Goal: Information Seeking & Learning: Check status

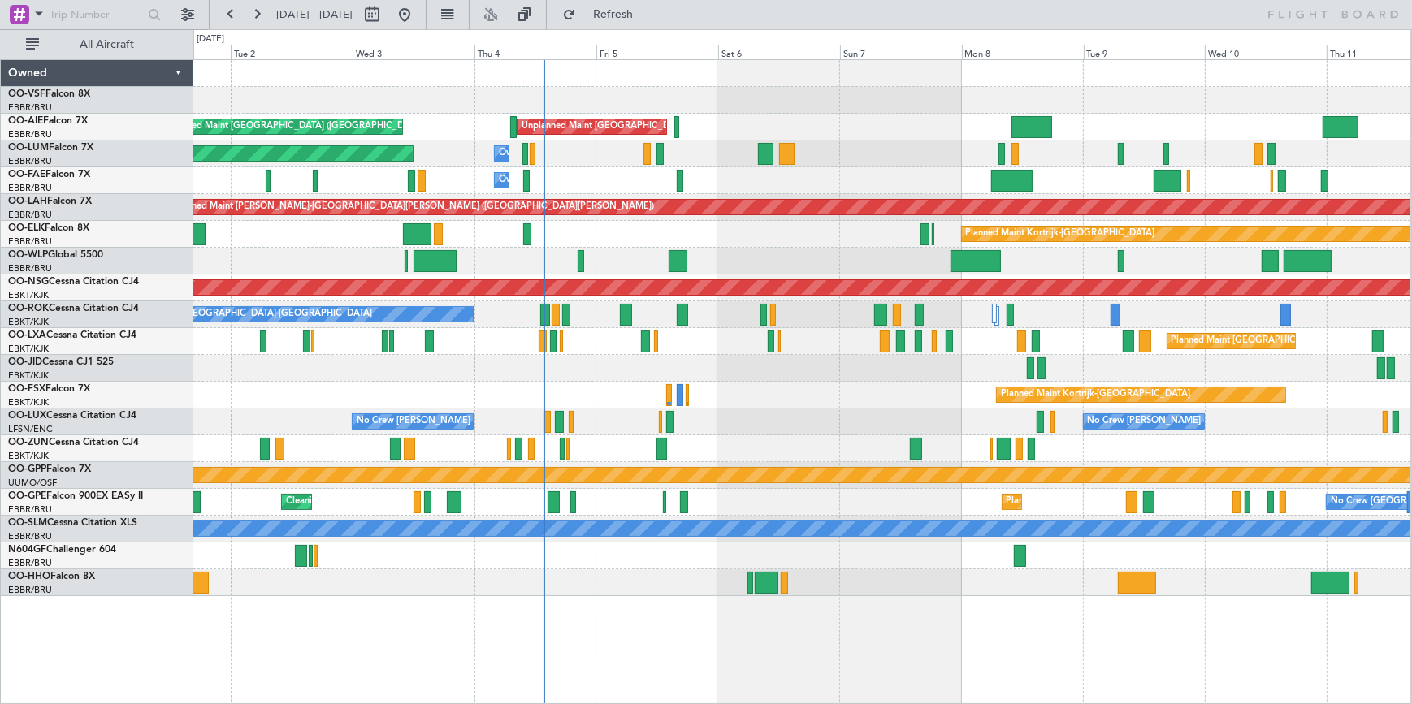
click at [879, 239] on div "Planned Maint [GEOGRAPHIC_DATA] ([GEOGRAPHIC_DATA]) Unplanned Maint [GEOGRAPHIC…" at bounding box center [801, 328] width 1217 height 536
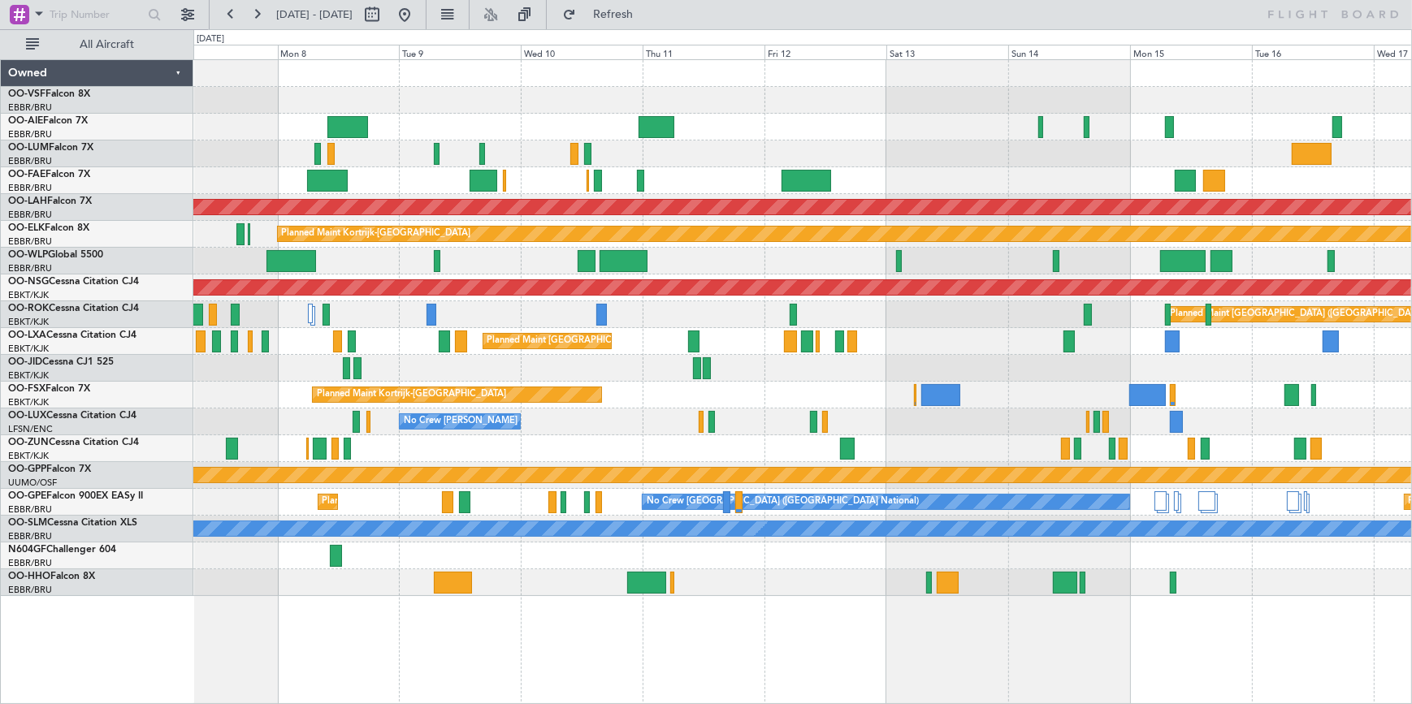
click at [528, 319] on div "Planned Maint [GEOGRAPHIC_DATA] ([GEOGRAPHIC_DATA])" at bounding box center [802, 314] width 1218 height 27
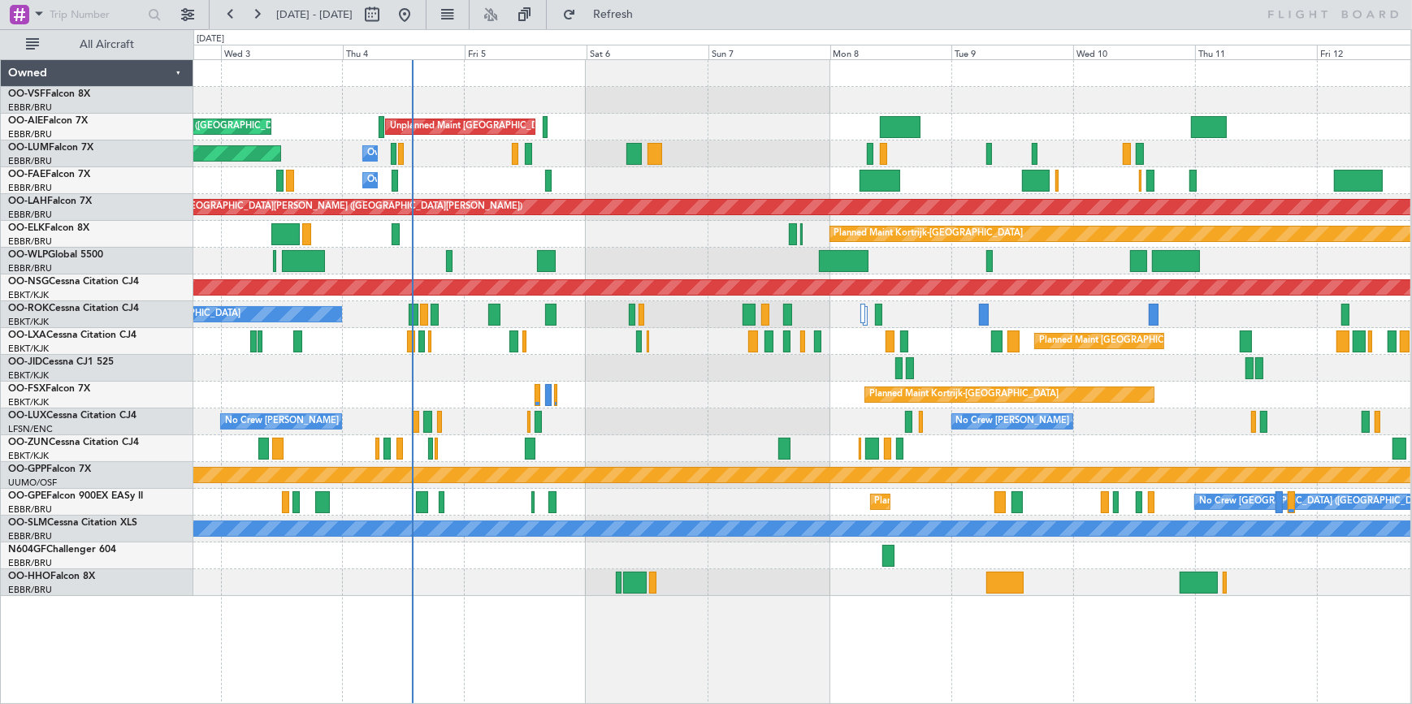
click at [1280, 314] on div "Unplanned Maint [GEOGRAPHIC_DATA] ([GEOGRAPHIC_DATA] National) Planned Maint [G…" at bounding box center [801, 328] width 1217 height 536
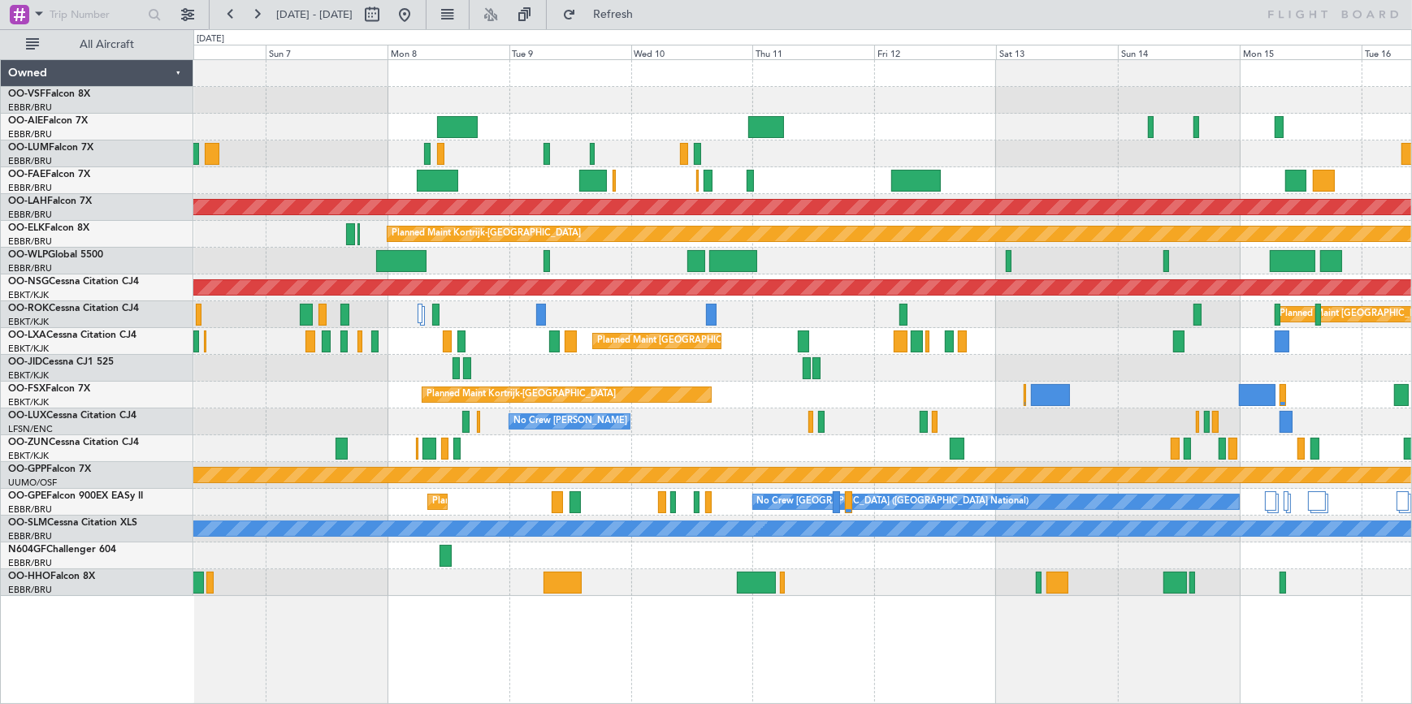
click at [904, 160] on div "Unplanned Maint [GEOGRAPHIC_DATA] ([GEOGRAPHIC_DATA] National) Owner [GEOGRAPHI…" at bounding box center [802, 328] width 1218 height 536
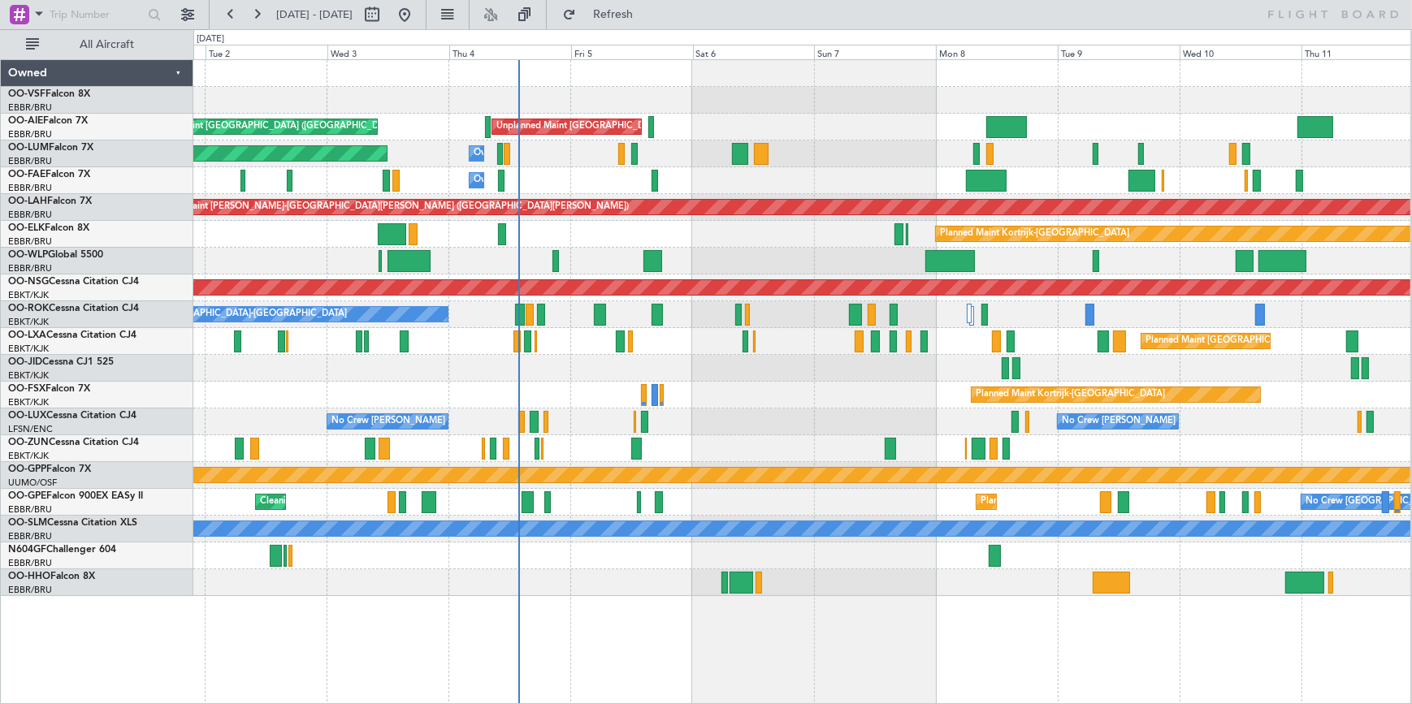
click at [1053, 266] on div "Unplanned Maint [GEOGRAPHIC_DATA] ([GEOGRAPHIC_DATA] National) Planned Maint [G…" at bounding box center [801, 328] width 1217 height 536
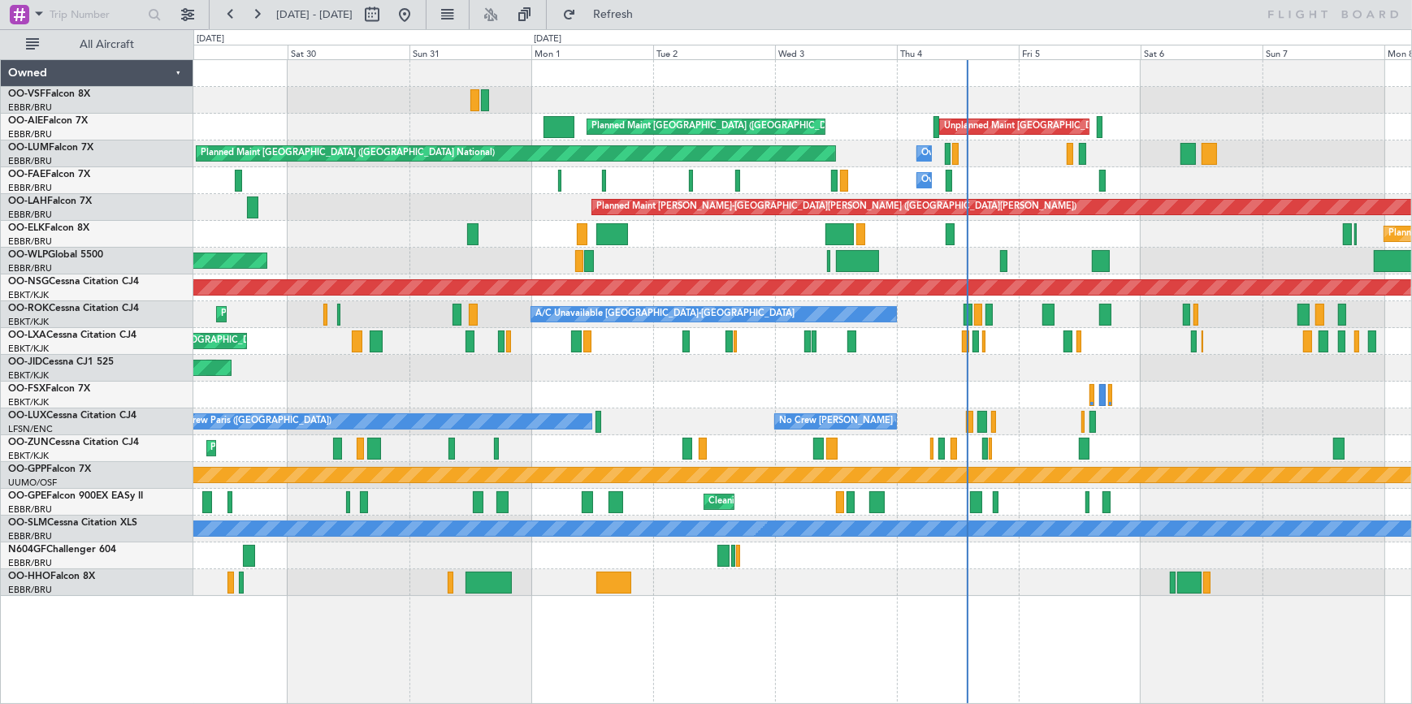
click at [1190, 244] on div "Unplanned Maint [GEOGRAPHIC_DATA] ([GEOGRAPHIC_DATA] National) Planned Maint [G…" at bounding box center [802, 328] width 1218 height 536
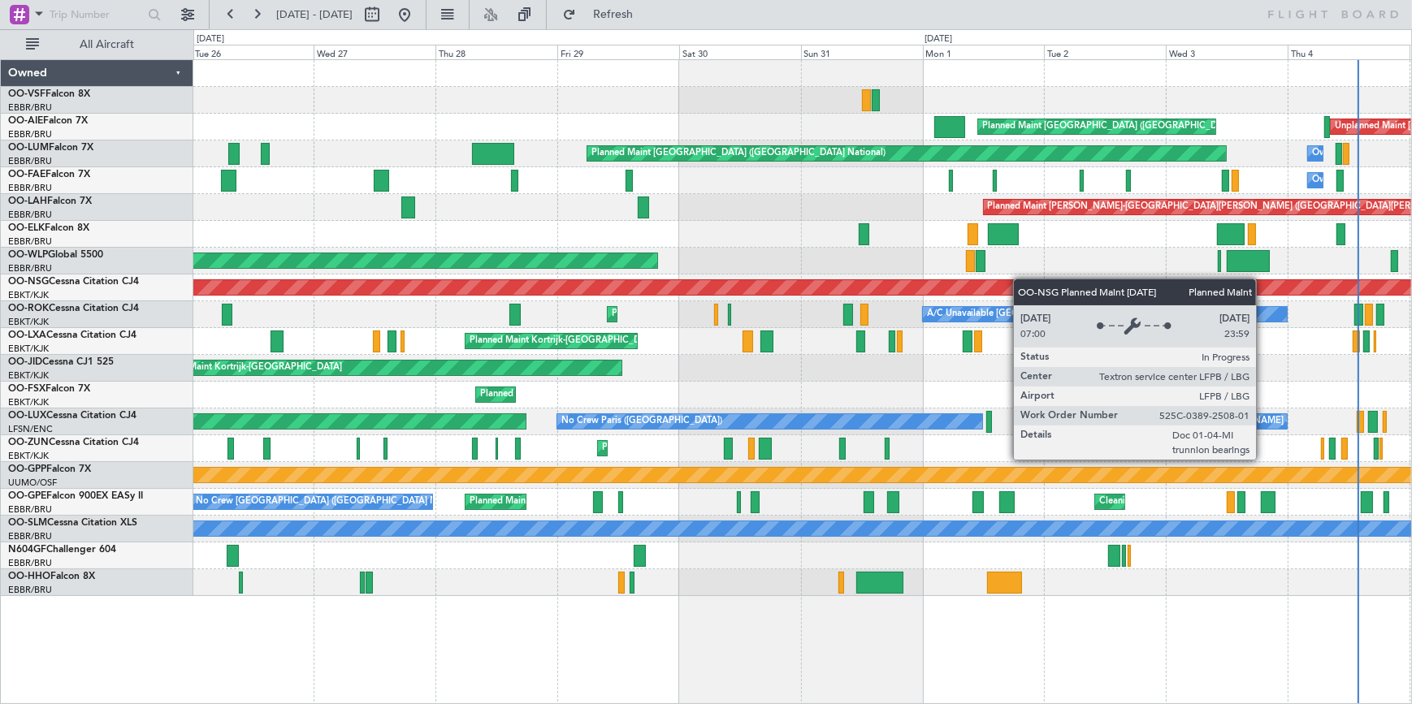
click at [1154, 284] on div "Unplanned Maint [GEOGRAPHIC_DATA] ([GEOGRAPHIC_DATA] National) Planned Maint [G…" at bounding box center [802, 328] width 1218 height 536
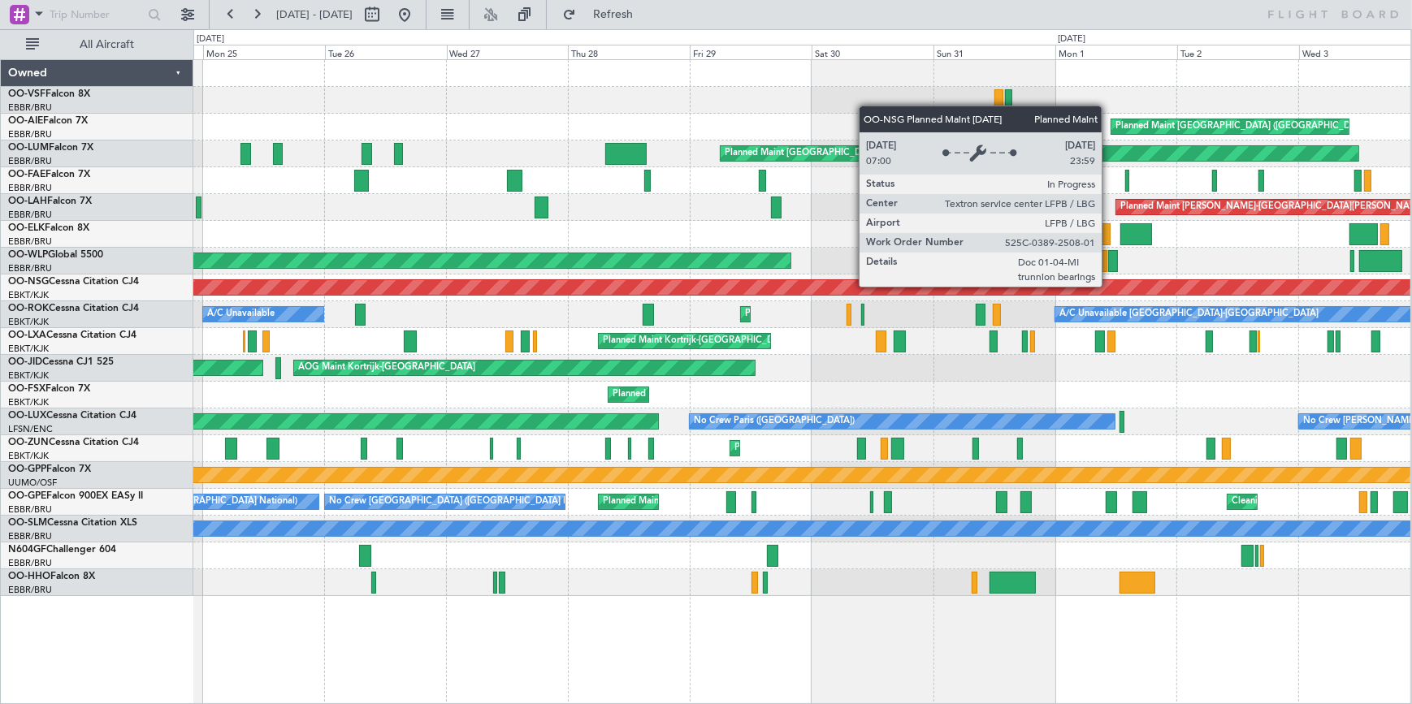
click at [1119, 288] on div "Planned Maint [GEOGRAPHIC_DATA] ([GEOGRAPHIC_DATA]) Unplanned Maint [GEOGRAPHIC…" at bounding box center [801, 328] width 1217 height 536
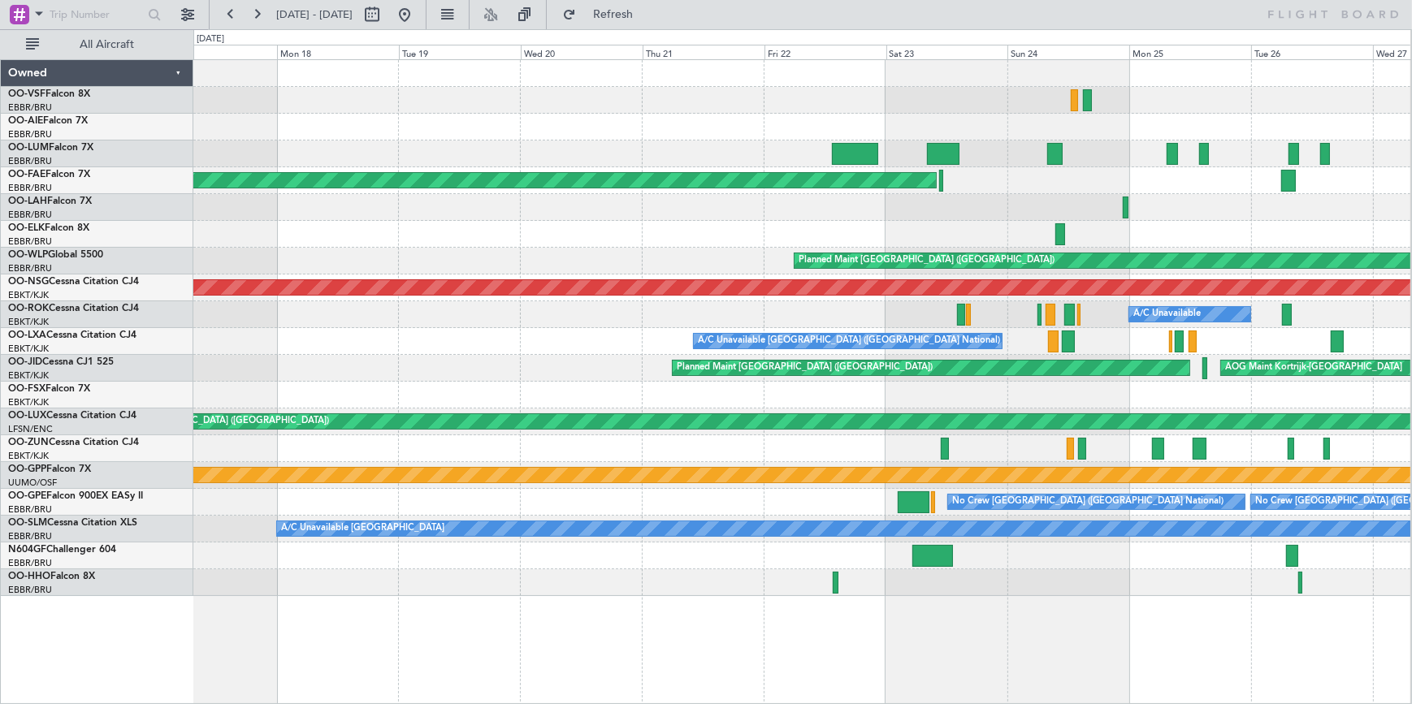
click at [967, 270] on div "Planned Maint [GEOGRAPHIC_DATA] ([GEOGRAPHIC_DATA] National) Planned Maint [GEO…" at bounding box center [801, 328] width 1217 height 536
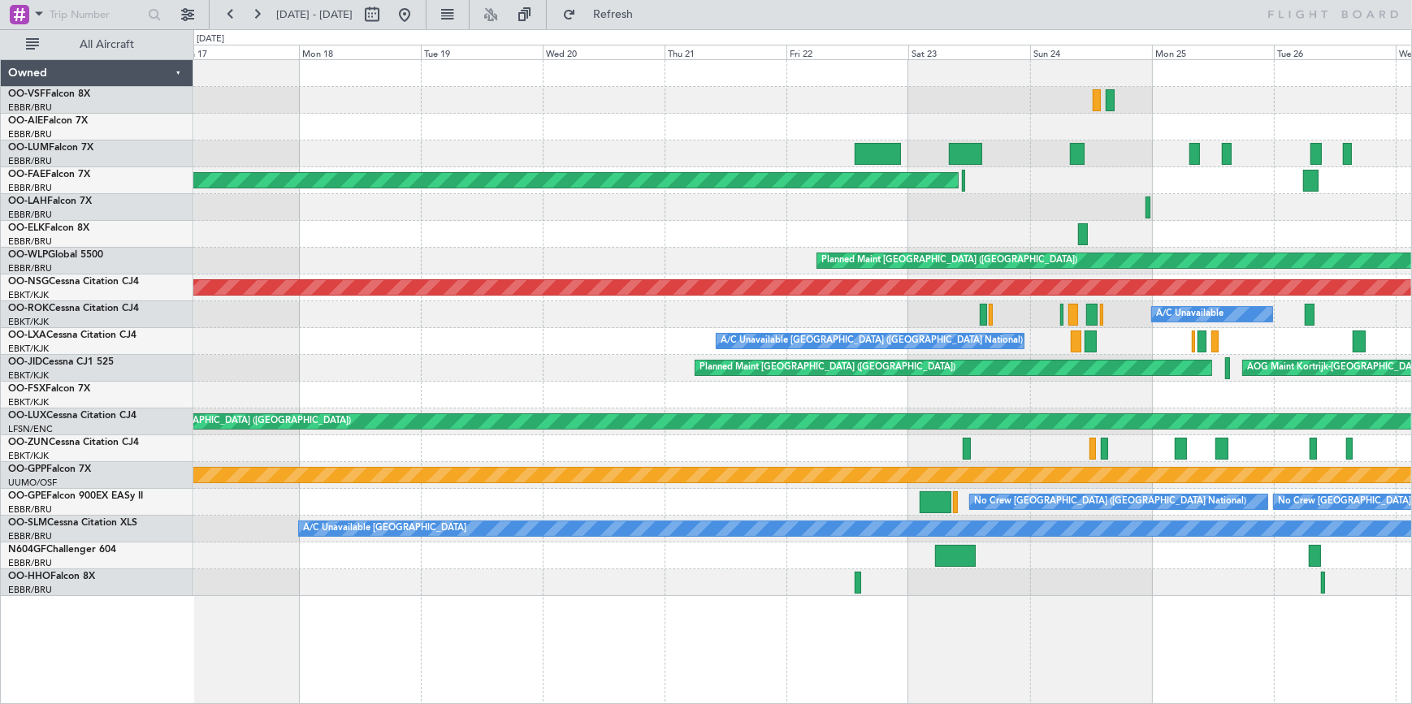
click at [841, 267] on div "Planned Maint [GEOGRAPHIC_DATA] ([GEOGRAPHIC_DATA] National) Planned Maint [GEO…" at bounding box center [802, 328] width 1218 height 536
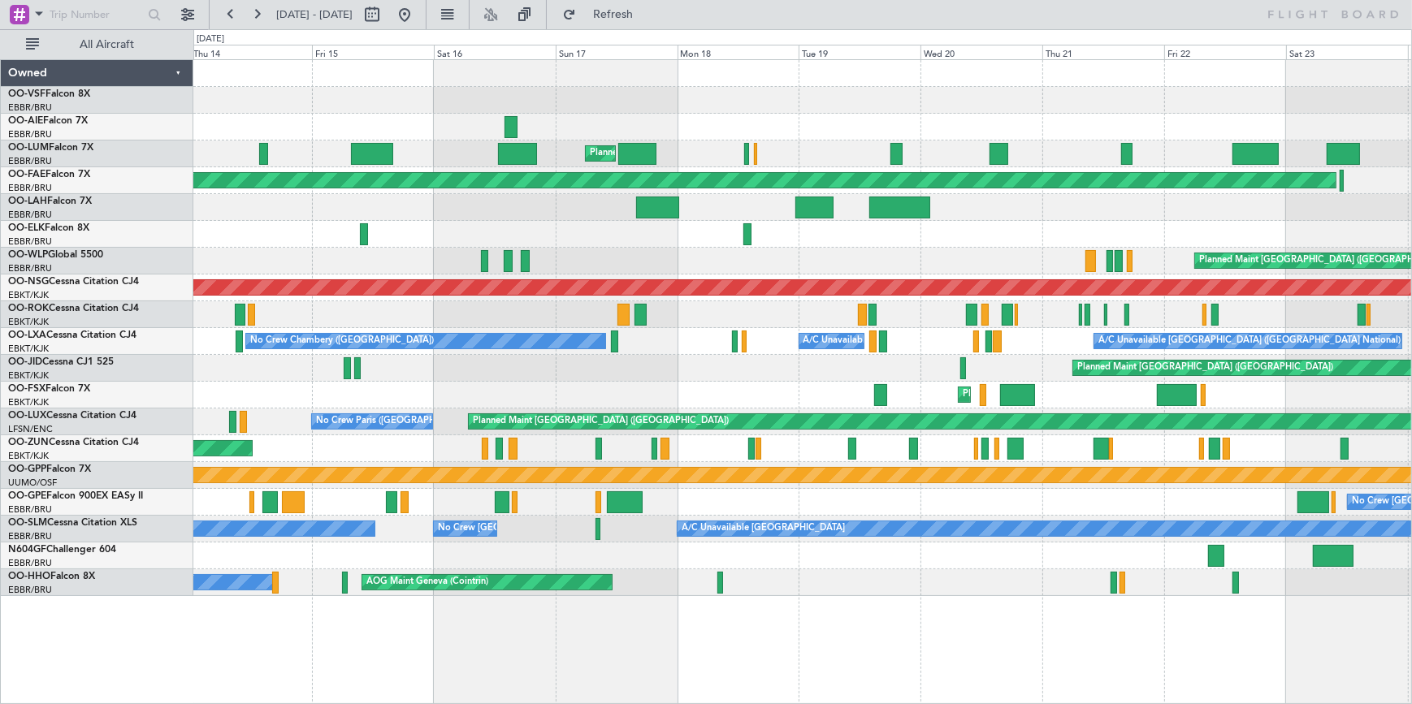
click at [803, 222] on div at bounding box center [802, 234] width 1218 height 27
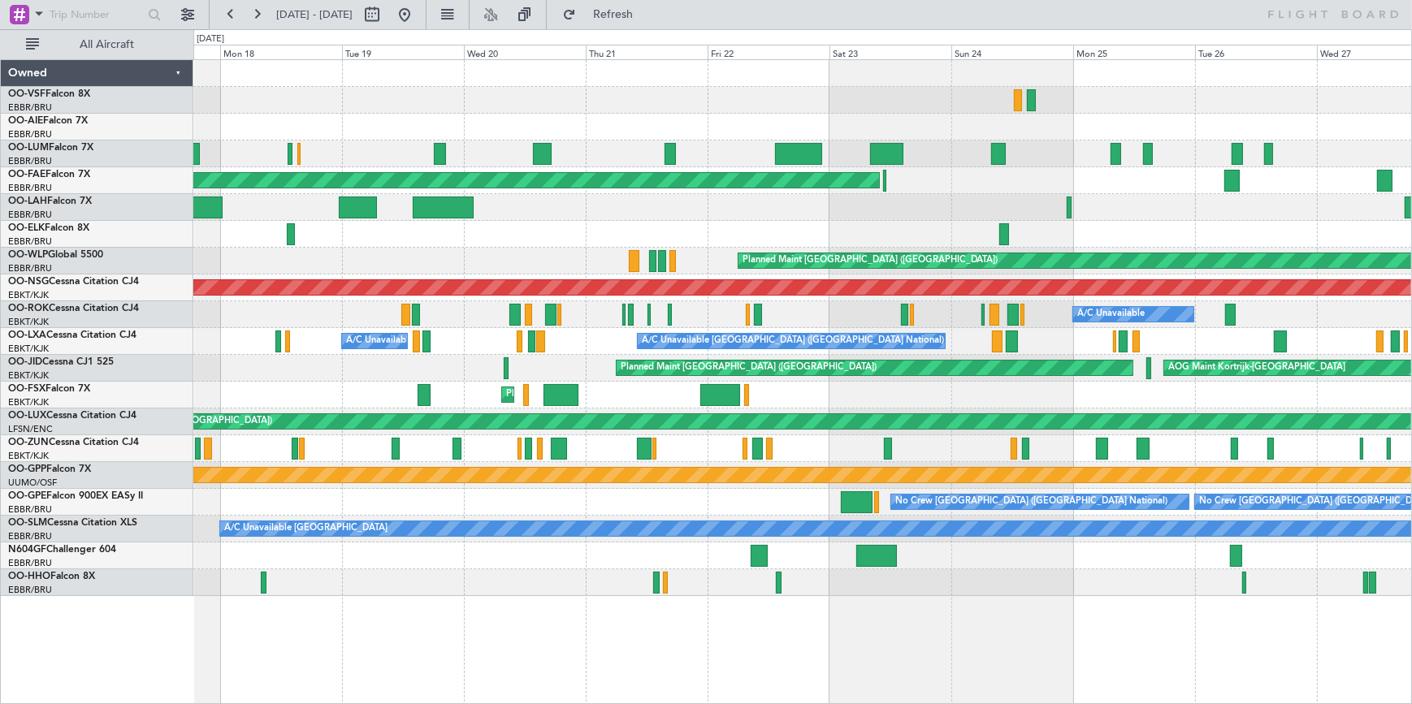
click at [711, 191] on div "Planned Maint [GEOGRAPHIC_DATA] ([GEOGRAPHIC_DATA] National) Planned Maint [GEO…" at bounding box center [802, 328] width 1218 height 536
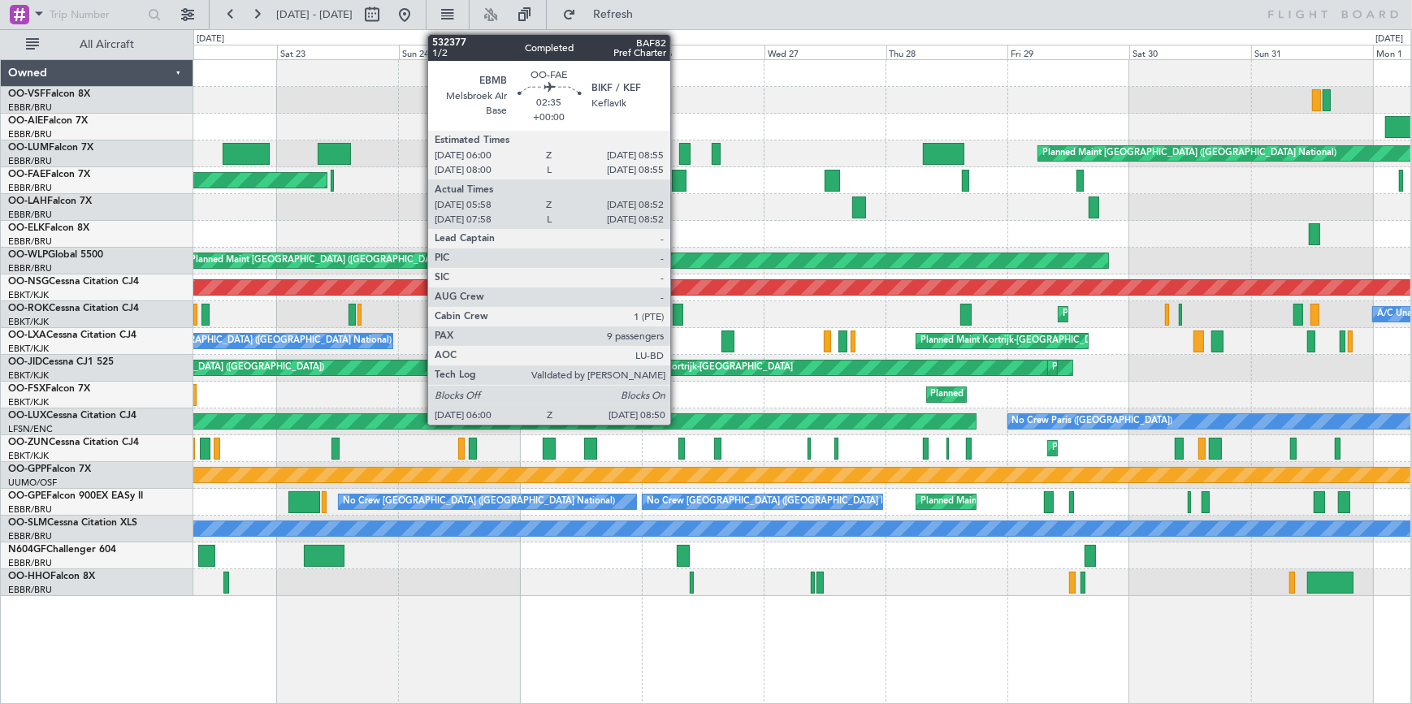
click at [797, 152] on div "Planned Maint [GEOGRAPHIC_DATA] ([GEOGRAPHIC_DATA]) Planned Maint [GEOGRAPHIC_D…" at bounding box center [801, 328] width 1217 height 536
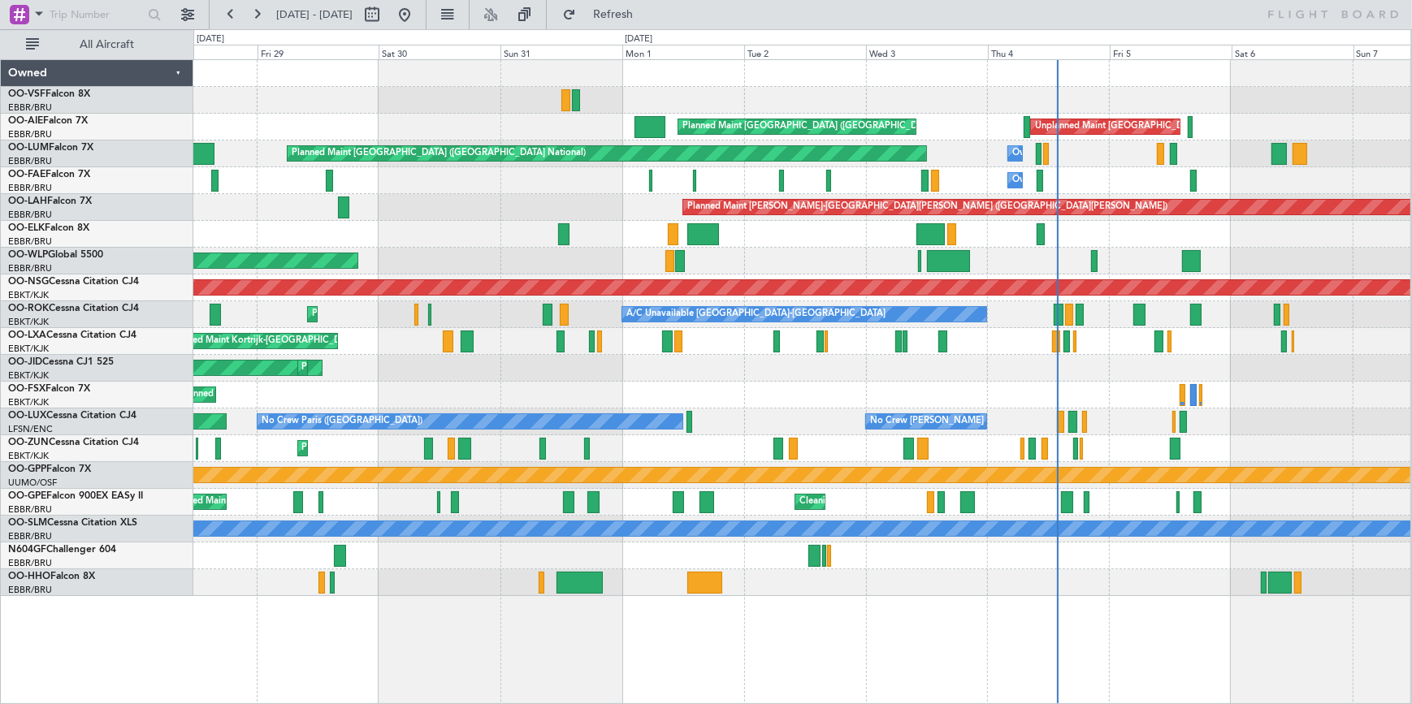
click at [1102, 223] on div "Planned Maint [GEOGRAPHIC_DATA] ([GEOGRAPHIC_DATA]) Unplanned Maint [GEOGRAPHIC…" at bounding box center [801, 328] width 1217 height 536
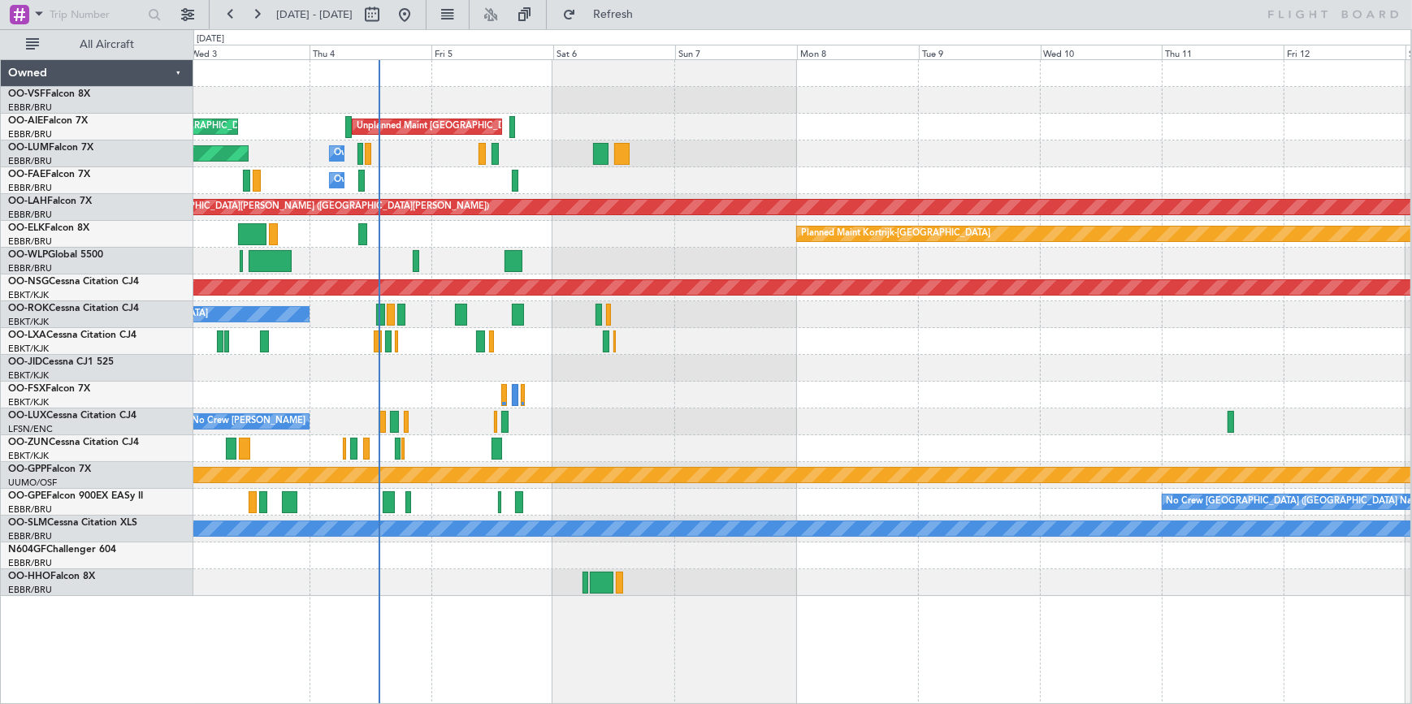
click at [660, 231] on div "Planned Maint Kortrijk-[GEOGRAPHIC_DATA]" at bounding box center [801, 234] width 1217 height 27
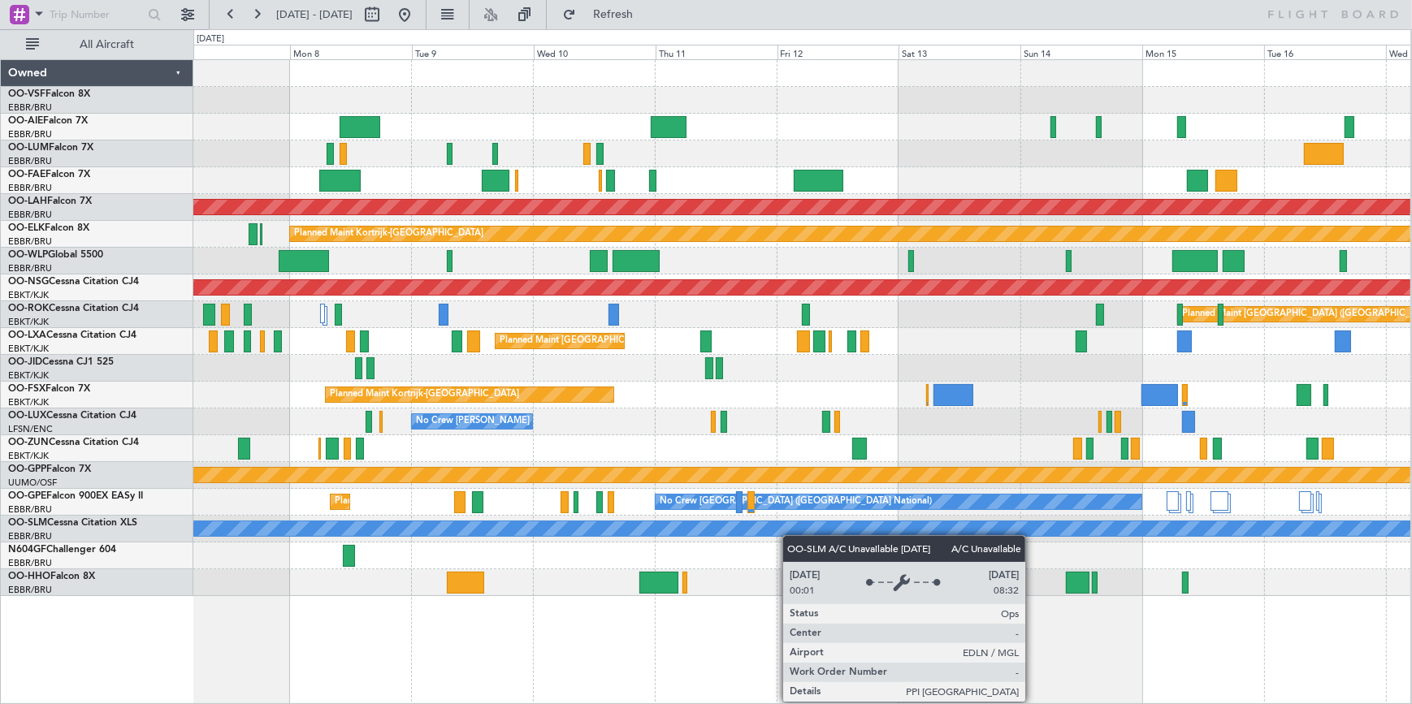
click at [764, 536] on div "Unplanned Maint [GEOGRAPHIC_DATA] ([GEOGRAPHIC_DATA] National) Planned [GEOGRAP…" at bounding box center [801, 328] width 1217 height 536
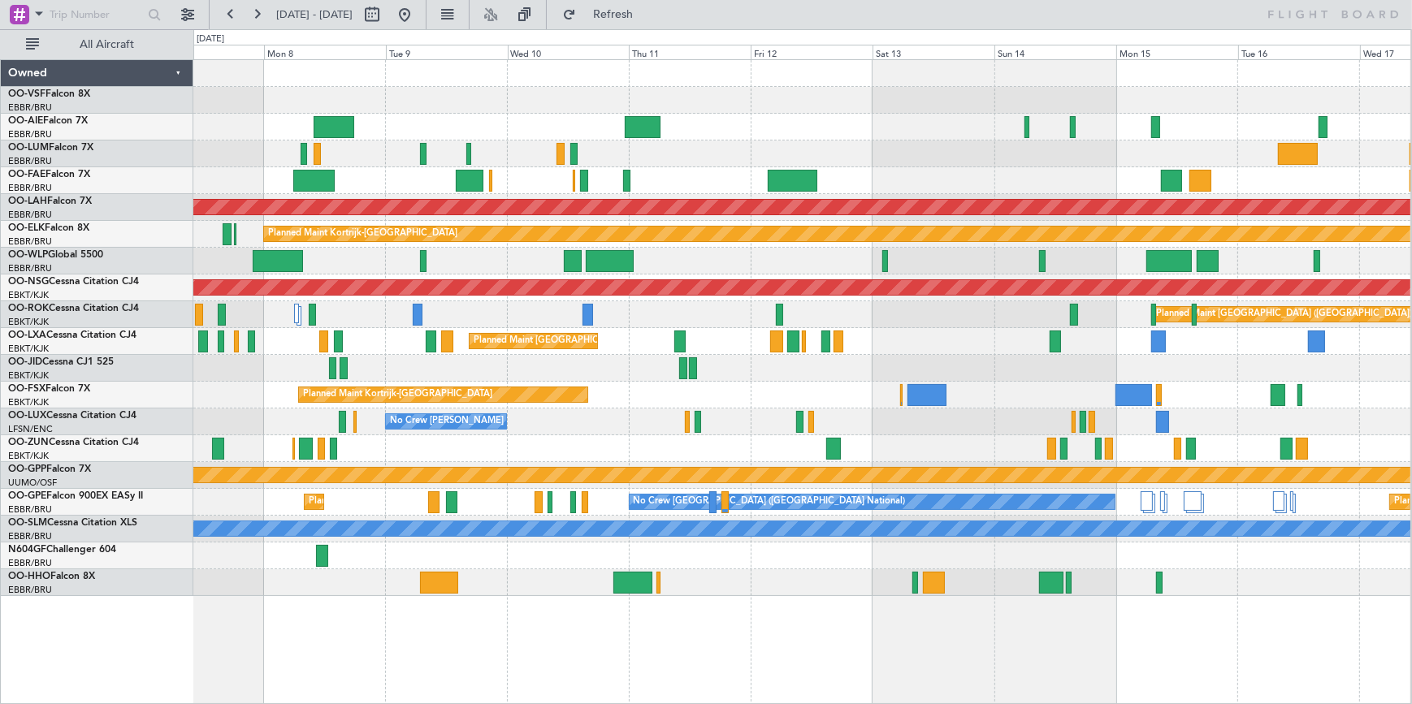
click at [1009, 428] on div "Planned Maint [PERSON_NAME]-[GEOGRAPHIC_DATA][PERSON_NAME] ([GEOGRAPHIC_DATA][P…" at bounding box center [801, 328] width 1217 height 536
